Goal: Find specific page/section: Find specific page/section

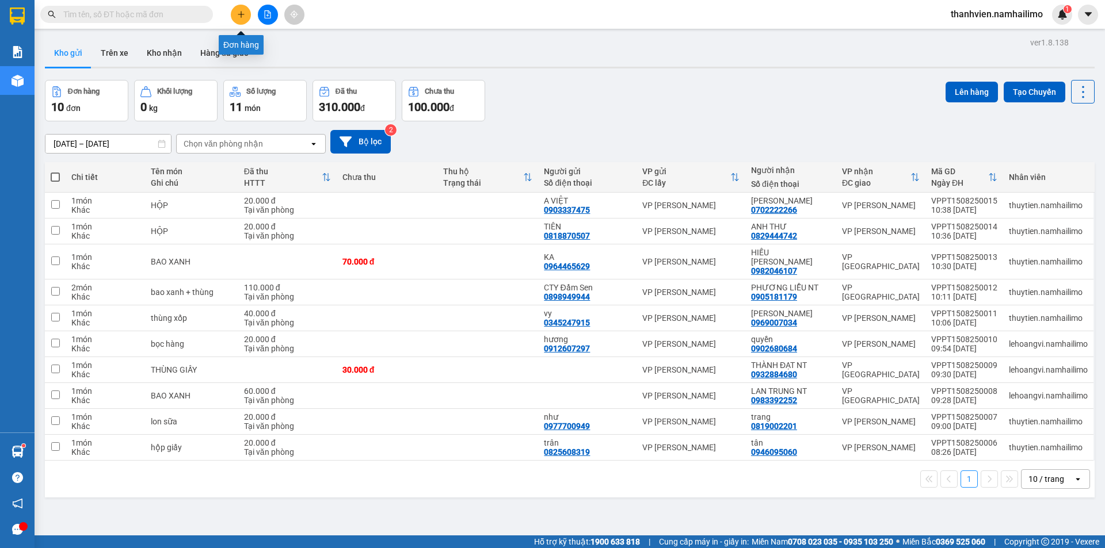
click at [239, 17] on icon "plus" at bounding box center [241, 14] width 8 height 8
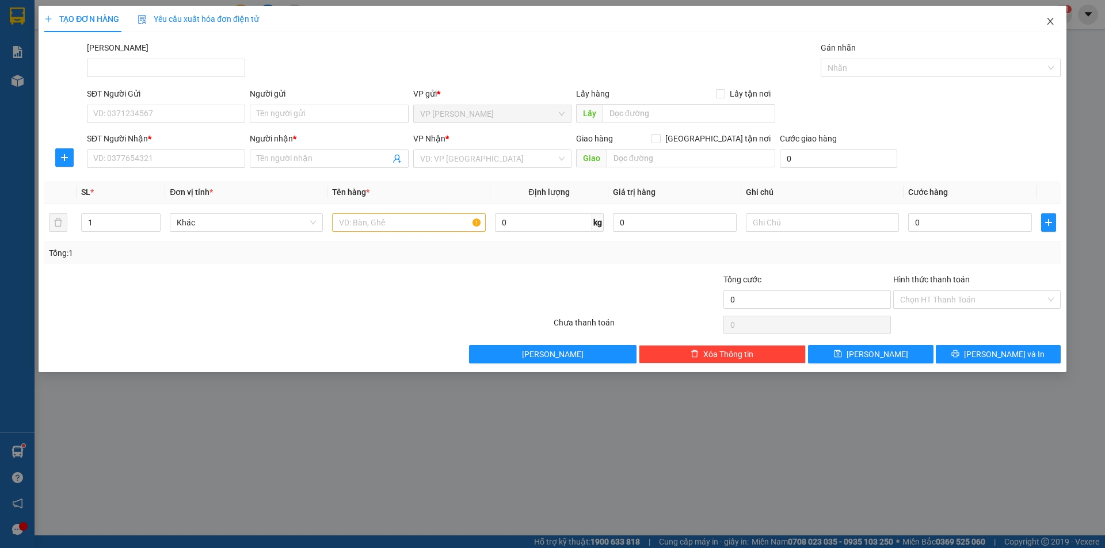
click at [1057, 26] on span "Close" at bounding box center [1050, 22] width 32 height 32
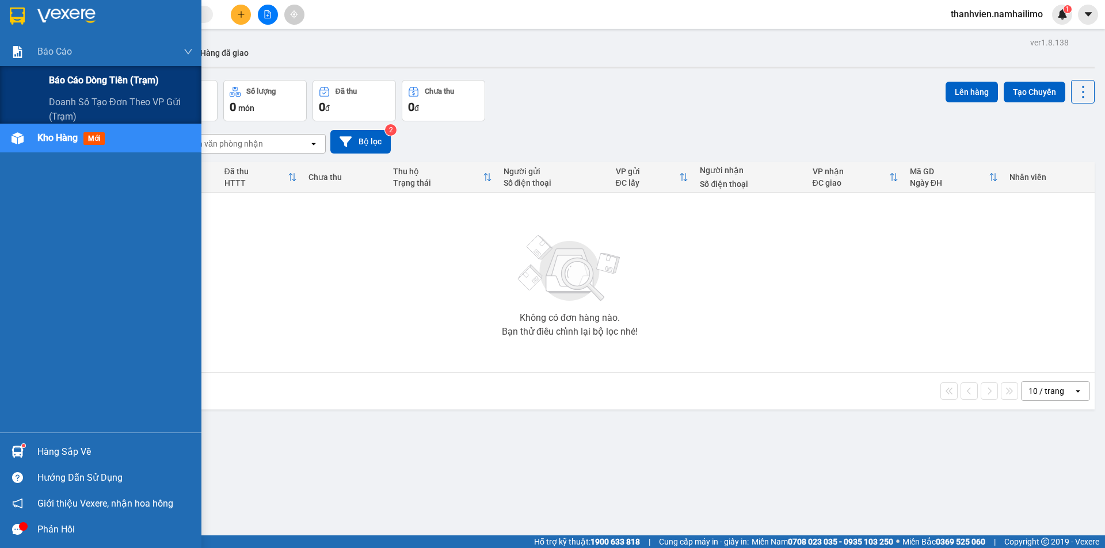
click at [72, 84] on span "Báo cáo dòng tiền (trạm)" at bounding box center [104, 80] width 110 height 14
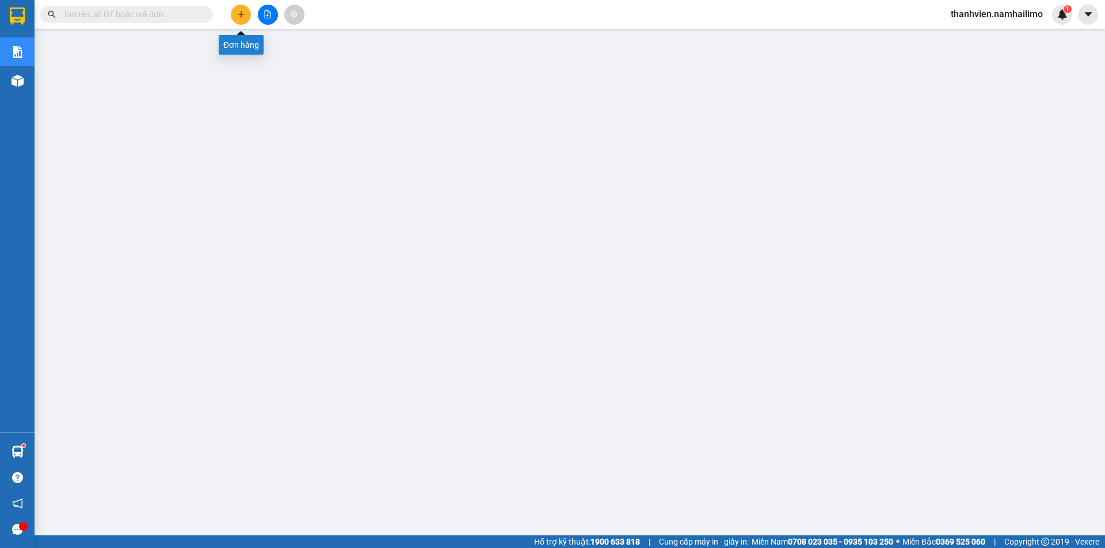
click at [240, 13] on icon "plus" at bounding box center [241, 14] width 8 height 8
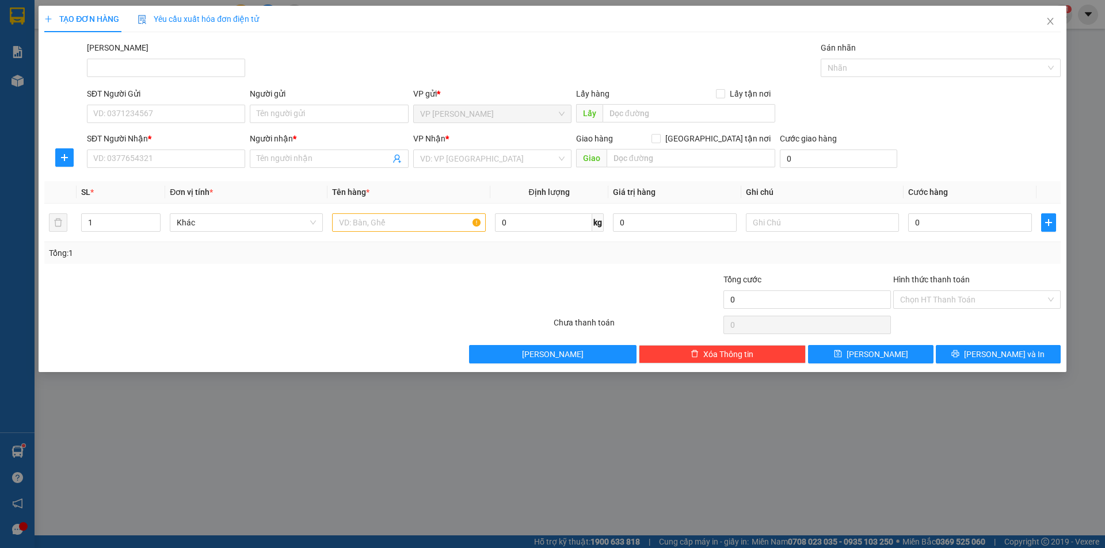
drag, startPoint x: 249, startPoint y: 462, endPoint x: 265, endPoint y: 347, distance: 115.7
click at [259, 434] on div "TẠO ĐƠN HÀNG Yêu cầu xuất hóa đơn điện tử Transit Pickup Surcharge Ids Transit …" at bounding box center [552, 274] width 1105 height 548
click at [1046, 26] on span "Close" at bounding box center [1050, 22] width 32 height 32
